Goal: Complete application form

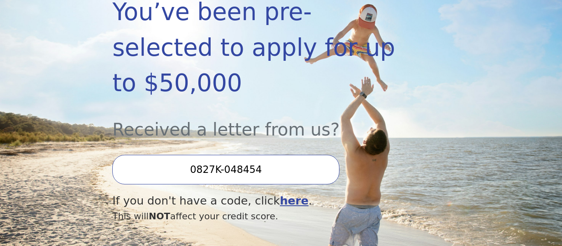
scroll to position [173, 0]
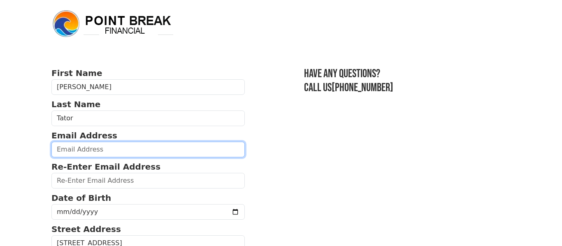
click at [158, 154] on input "email" at bounding box center [147, 150] width 193 height 16
type input "[EMAIL_ADDRESS][DOMAIN_NAME]"
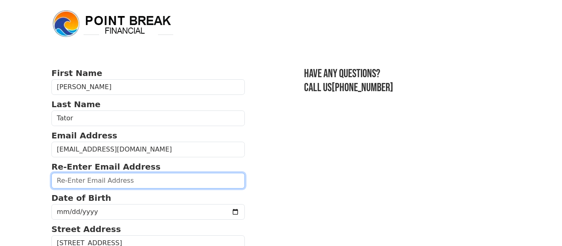
click at [121, 180] on input "email" at bounding box center [147, 181] width 193 height 16
click at [111, 182] on input "email" at bounding box center [147, 181] width 193 height 16
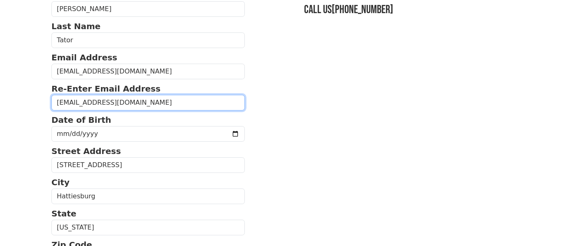
scroll to position [80, 0]
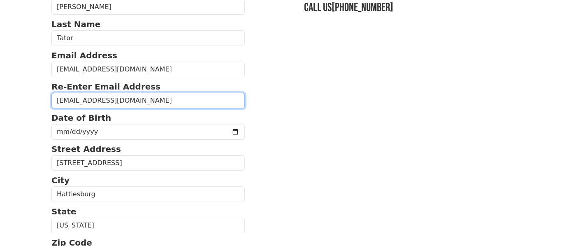
type input "[EMAIL_ADDRESS][DOMAIN_NAME]"
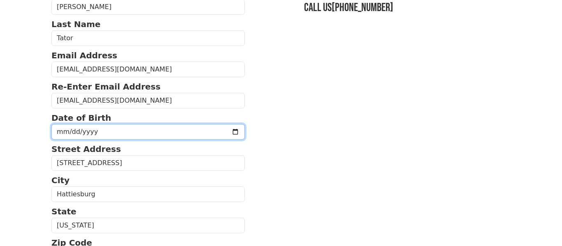
click at [85, 134] on input "date" at bounding box center [147, 132] width 193 height 16
click at [60, 132] on input "date" at bounding box center [147, 132] width 193 height 16
type input "[DATE]"
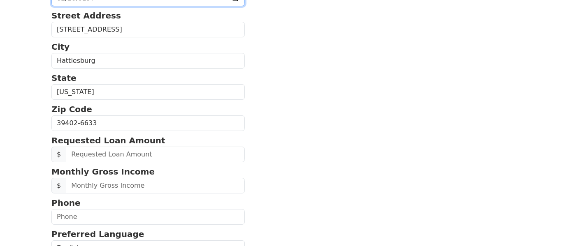
scroll to position [224, 0]
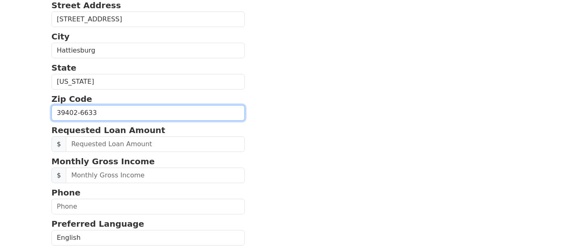
click at [117, 114] on input "39402-6633" at bounding box center [147, 113] width 193 height 16
type input "39402"
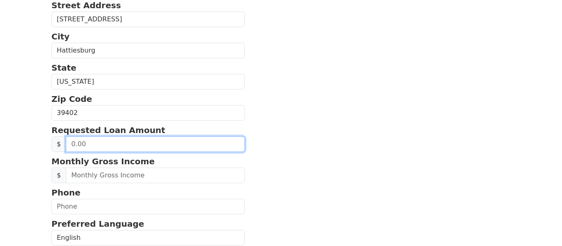
click at [74, 143] on input "text" at bounding box center [155, 144] width 179 height 16
type input "25,000.00"
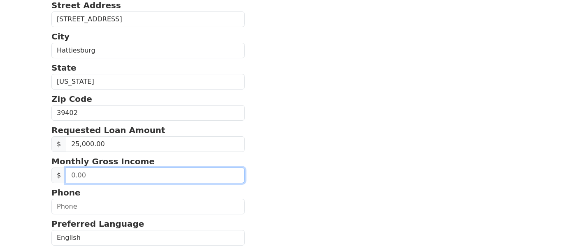
click at [86, 175] on input "text" at bounding box center [155, 176] width 179 height 16
type input "7,600.00"
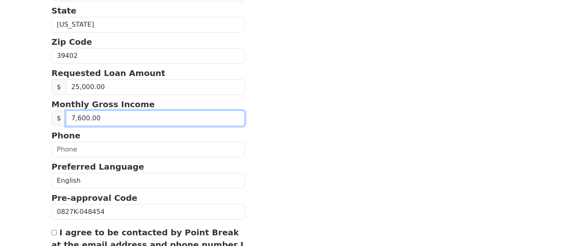
scroll to position [282, 0]
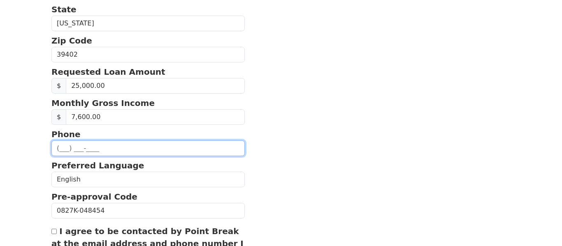
click at [62, 148] on input "text" at bounding box center [147, 149] width 193 height 16
type input "[PHONE_NUMBER]"
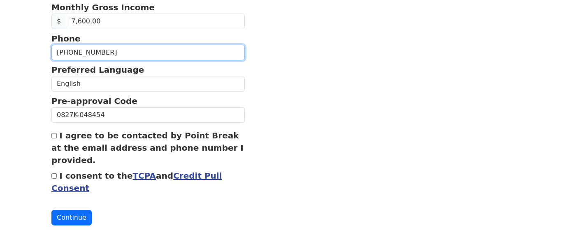
scroll to position [382, 0]
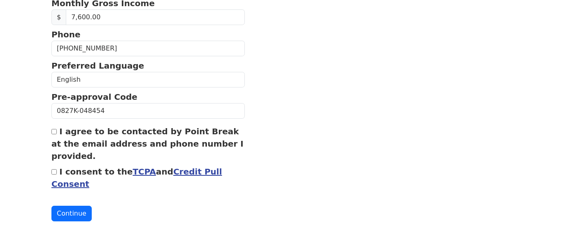
click at [53, 132] on input "I agree to be contacted by Point Break at the email address and phone number I …" at bounding box center [53, 131] width 5 height 5
checkbox input "true"
click at [54, 171] on input "I consent to the TCPA and Credit Pull Consent" at bounding box center [53, 171] width 5 height 5
checkbox input "true"
click at [66, 212] on button "Continue" at bounding box center [71, 214] width 40 height 16
